Goal: Information Seeking & Learning: Learn about a topic

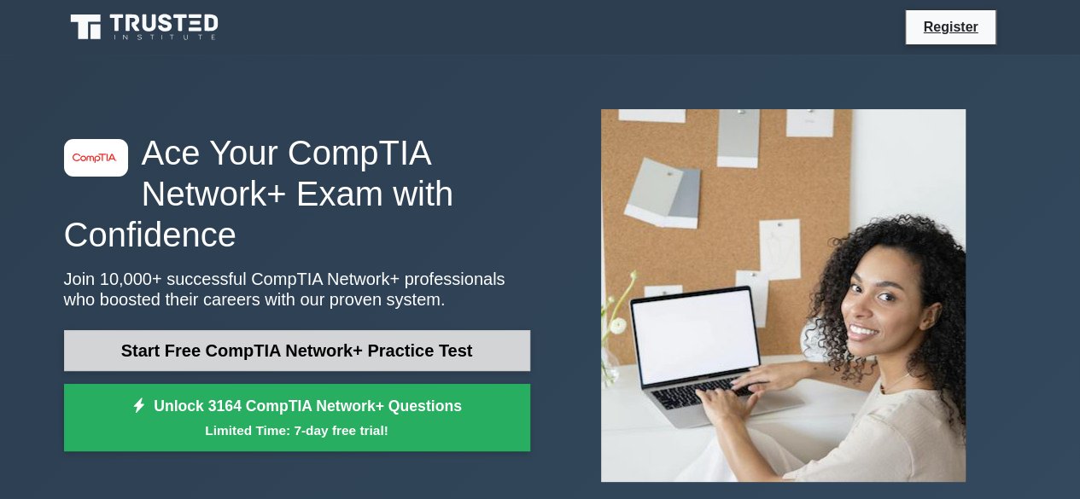
click at [452, 368] on link "Start Free CompTIA Network+ Practice Test" at bounding box center [297, 350] width 466 height 41
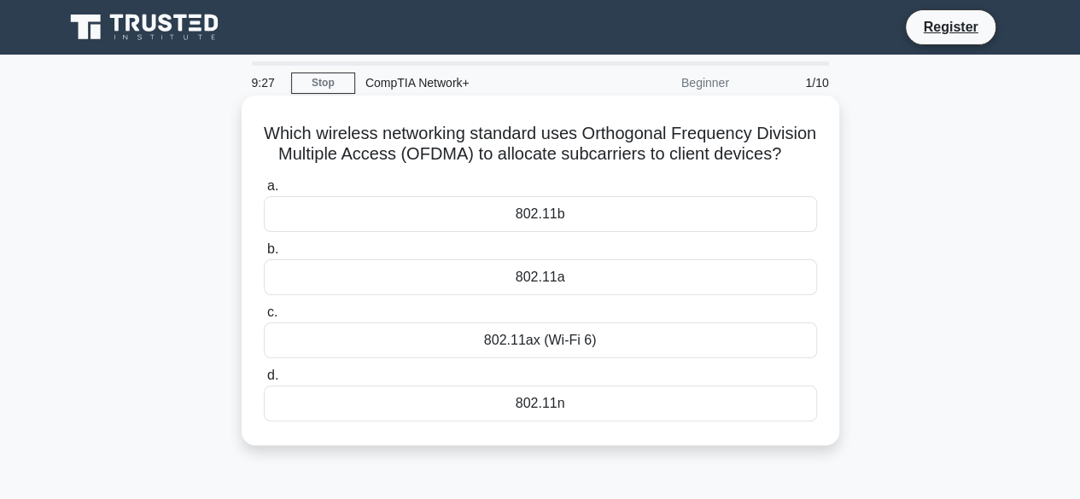
click at [497, 422] on div "802.11n" at bounding box center [540, 404] width 553 height 36
click at [264, 382] on input "d. 802.11n" at bounding box center [264, 376] width 0 height 11
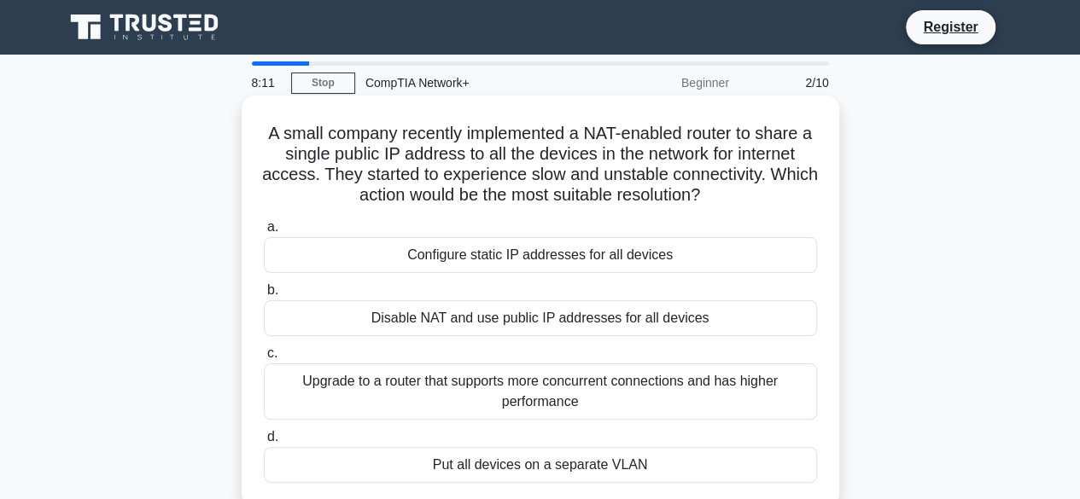
click at [342, 385] on div "Upgrade to a router that supports more concurrent connections and has higher pe…" at bounding box center [540, 392] width 553 height 56
click at [264, 359] on input "c. Upgrade to a router that supports more concurrent connections and has higher…" at bounding box center [264, 353] width 0 height 11
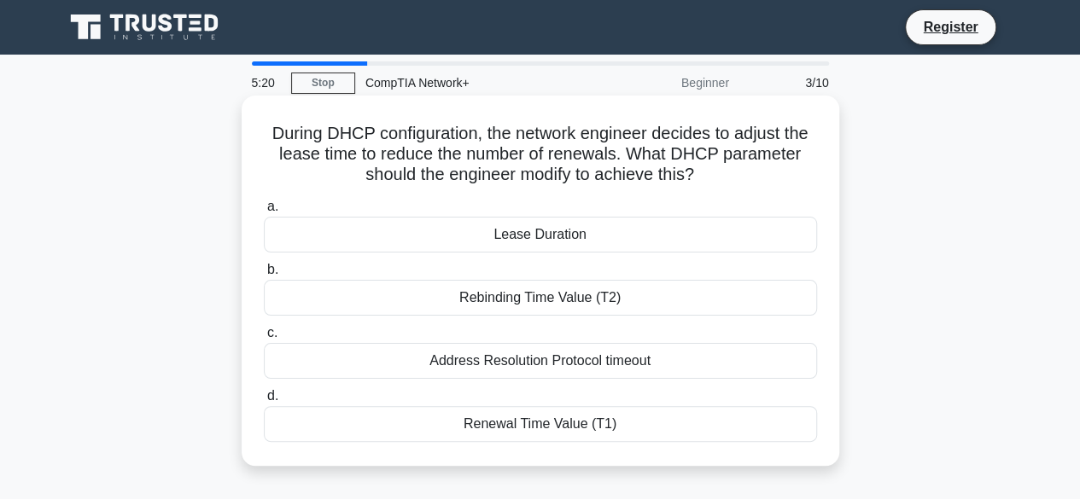
click at [490, 368] on div "Address Resolution Protocol timeout" at bounding box center [540, 361] width 553 height 36
click at [264, 339] on input "c. Address Resolution Protocol timeout" at bounding box center [264, 333] width 0 height 11
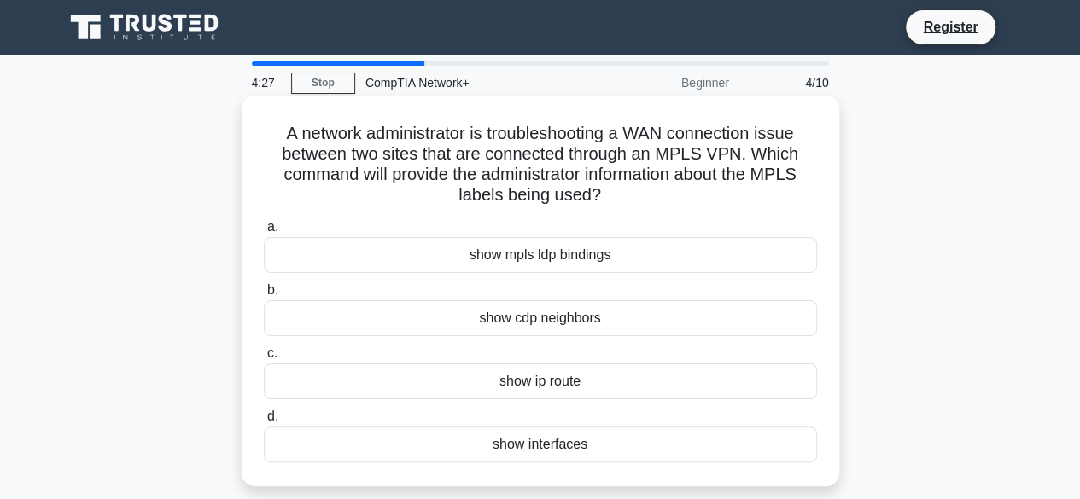
click at [581, 388] on div "show ip route" at bounding box center [540, 382] width 553 height 36
click at [264, 359] on input "c. show ip route" at bounding box center [264, 353] width 0 height 11
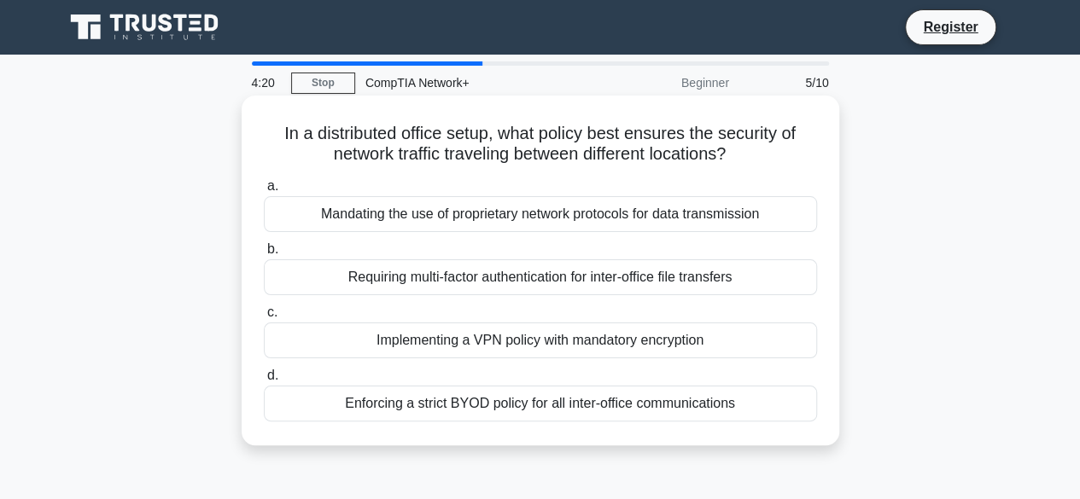
click at [614, 279] on div "Requiring multi-factor authentication for inter-office file transfers" at bounding box center [540, 278] width 553 height 36
click at [264, 255] on input "b. Requiring multi-factor authentication for inter-office file transfers" at bounding box center [264, 249] width 0 height 11
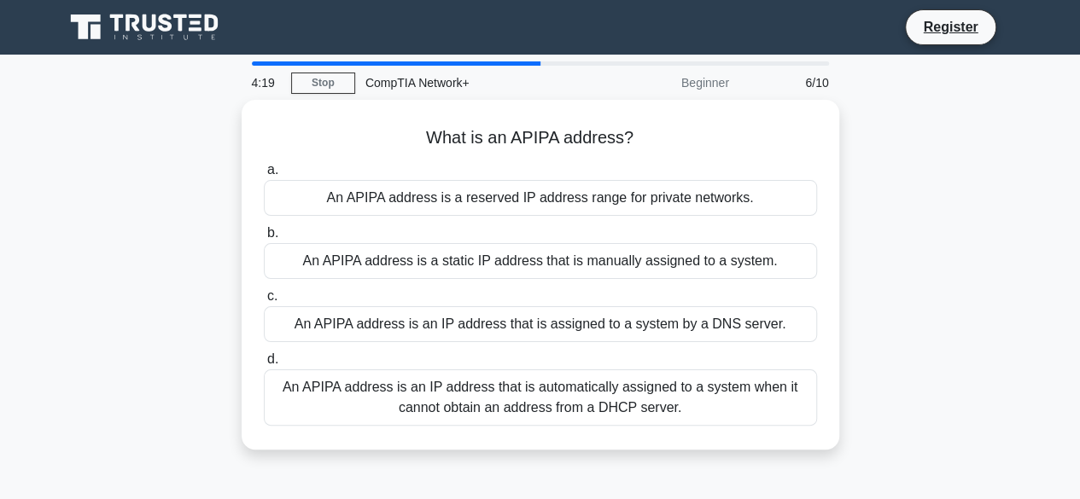
click at [614, 279] on div "a. An APIPA address is a reserved IP address range for private networks. b. An …" at bounding box center [541, 292] width 574 height 273
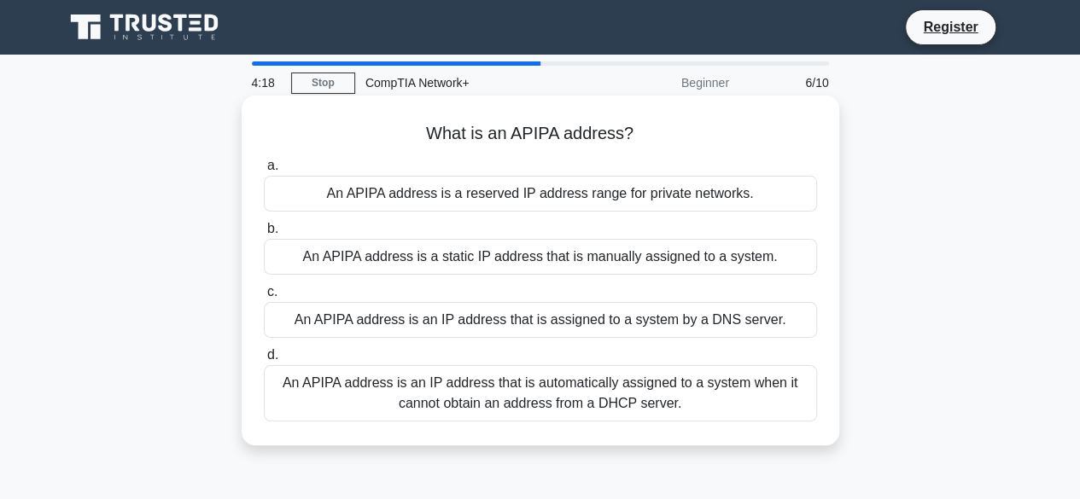
click at [616, 310] on div "An APIPA address is an IP address that is assigned to a system by a DNS server." at bounding box center [540, 320] width 553 height 36
click at [264, 298] on input "c. An APIPA address is an IP address that is assigned to a system by a DNS serv…" at bounding box center [264, 292] width 0 height 11
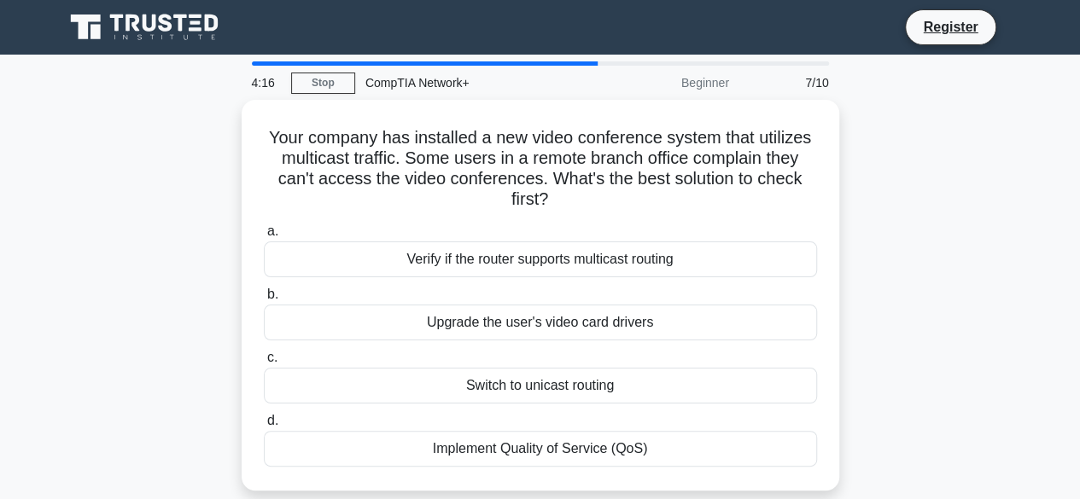
click at [616, 310] on div "Upgrade the user's video card drivers" at bounding box center [540, 323] width 553 height 36
click at [264, 301] on input "b. Upgrade the user's video card drivers" at bounding box center [264, 294] width 0 height 11
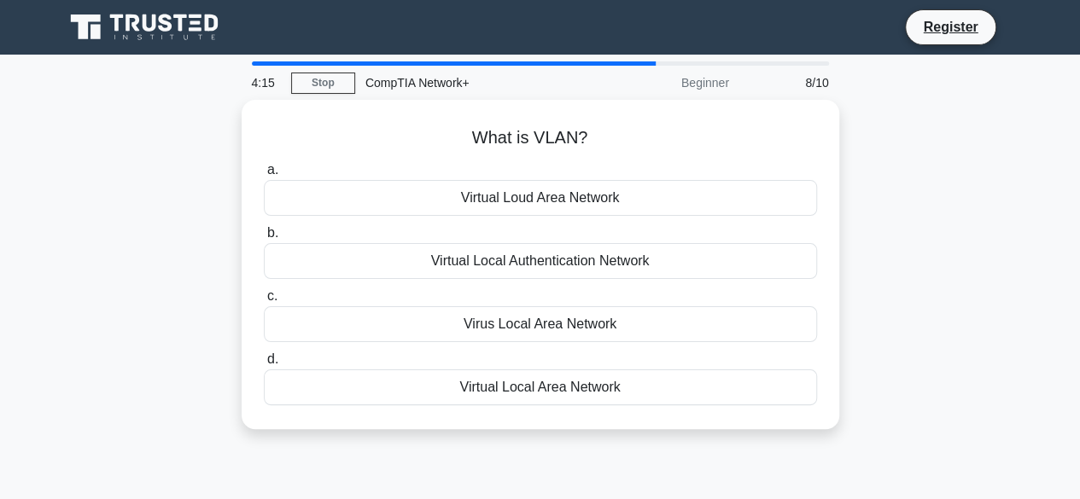
click at [616, 310] on div "Virus Local Area Network" at bounding box center [540, 324] width 553 height 36
click at [264, 302] on input "c. Virus Local Area Network" at bounding box center [264, 296] width 0 height 11
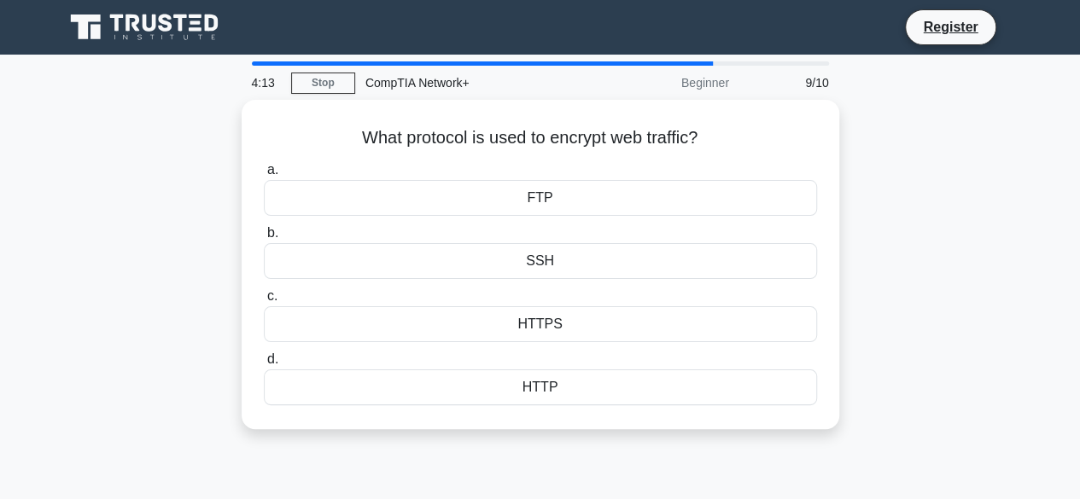
click at [616, 310] on div "HTTPS" at bounding box center [540, 324] width 553 height 36
click at [264, 302] on input "c. HTTPS" at bounding box center [264, 296] width 0 height 11
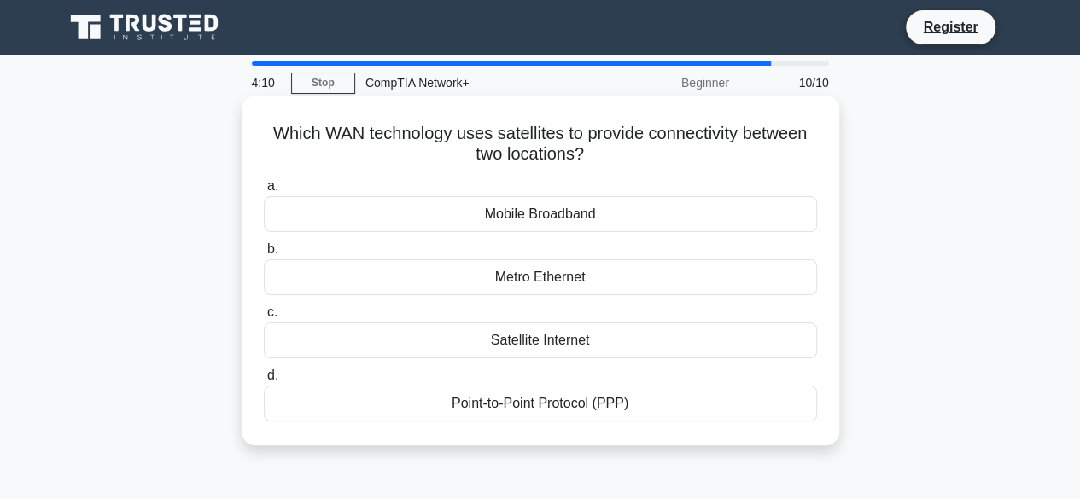
click at [616, 279] on div "Metro Ethernet" at bounding box center [540, 278] width 553 height 36
click at [264, 255] on input "b. Metro Ethernet" at bounding box center [264, 249] width 0 height 11
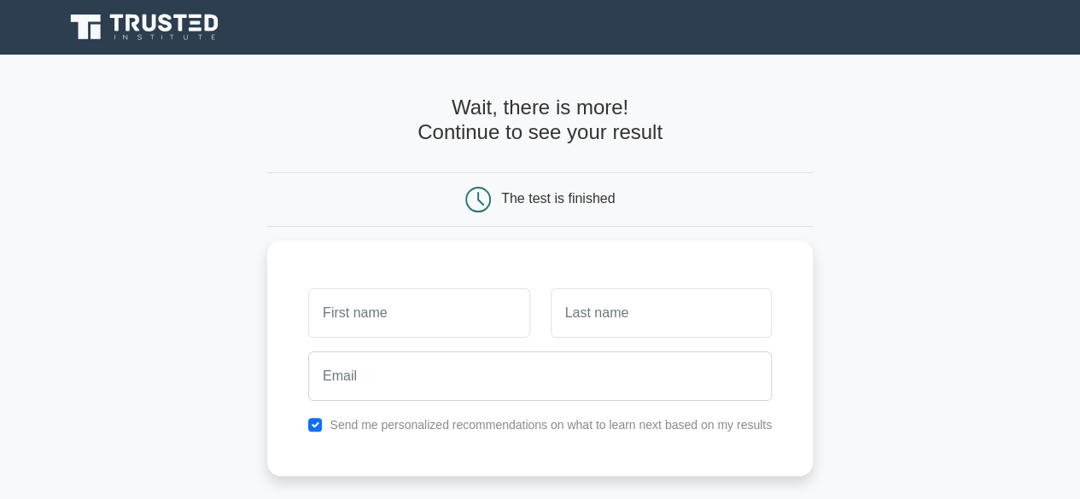
click at [593, 199] on div "The test is finished" at bounding box center [558, 198] width 114 height 15
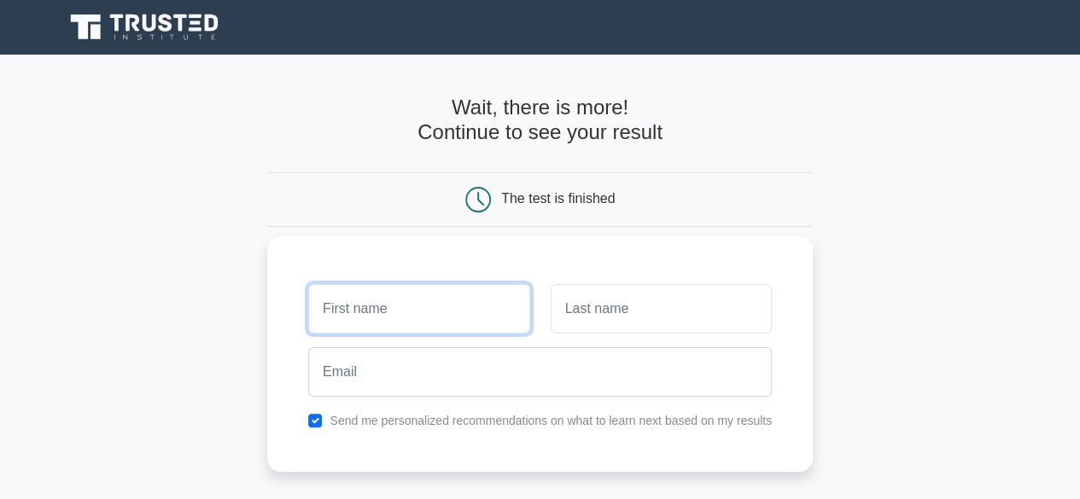
click at [507, 314] on input "text" at bounding box center [418, 309] width 221 height 50
